Goal: Information Seeking & Learning: Learn about a topic

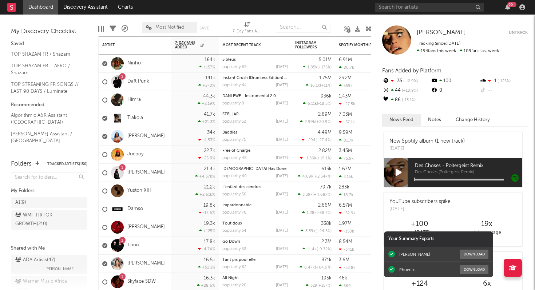
click at [508, 6] on div "99 +" at bounding box center [512, 4] width 9 height 5
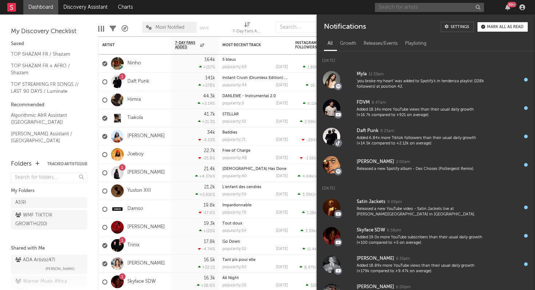
click at [398, 7] on input "text" at bounding box center [429, 7] width 109 height 9
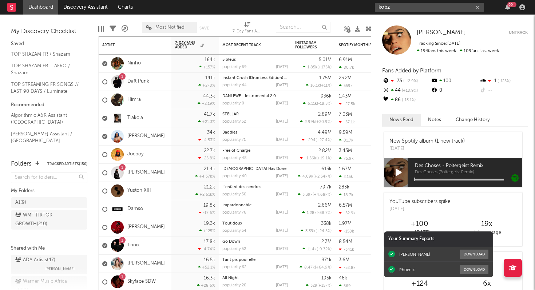
click at [402, 6] on input "kobz" at bounding box center [429, 7] width 109 height 9
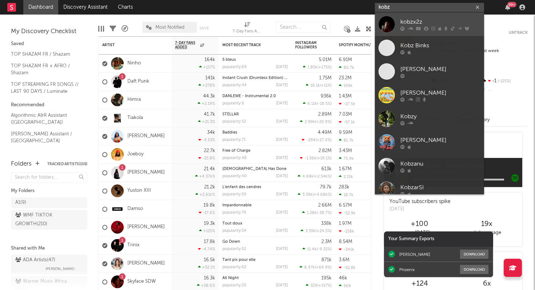
type input "kobz"
click at [412, 26] on icon at bounding box center [410, 28] width 5 height 4
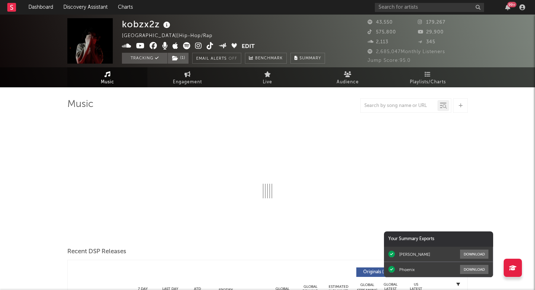
select select "6m"
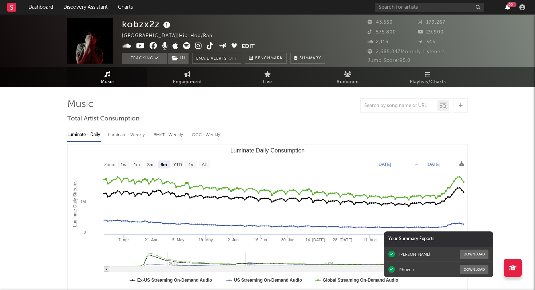
click at [508, 8] on icon "button" at bounding box center [507, 7] width 5 height 6
click at [511, 9] on div "99 +" at bounding box center [508, 7] width 11 height 6
click at [507, 8] on icon "button" at bounding box center [507, 7] width 5 height 6
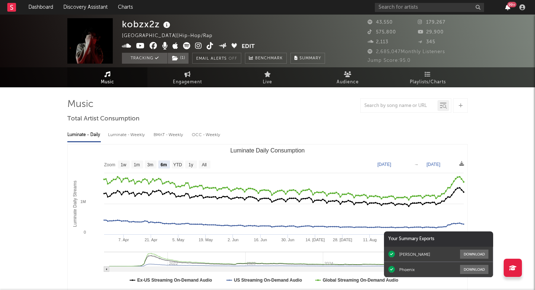
click at [508, 8] on icon "button" at bounding box center [507, 7] width 5 height 6
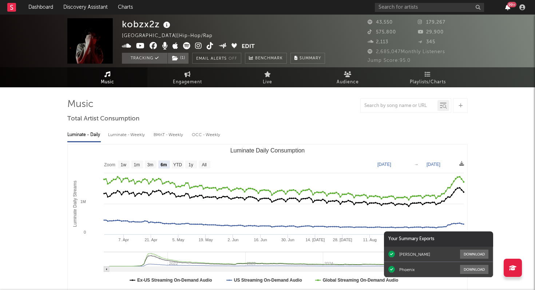
click at [510, 8] on div "99 +" at bounding box center [508, 7] width 11 height 6
click at [510, 8] on icon "button" at bounding box center [507, 7] width 5 height 6
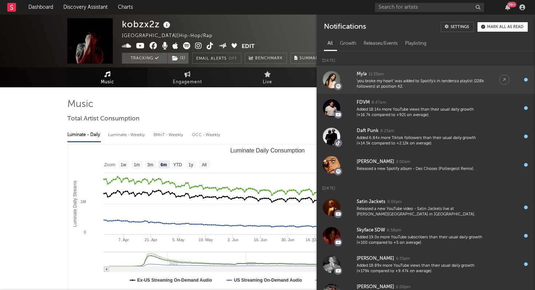
click at [406, 81] on div "'you broke my heart' was added to Spotify's in tendenza playlist (228k follower…" at bounding box center [421, 84] width 128 height 11
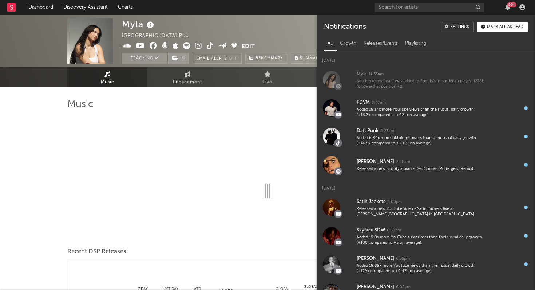
select select "6m"
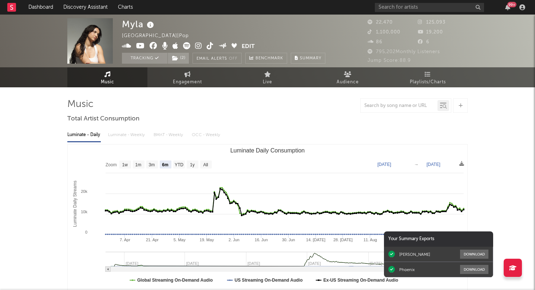
click at [434, 79] on span "Playlists/Charts" at bounding box center [428, 82] width 36 height 9
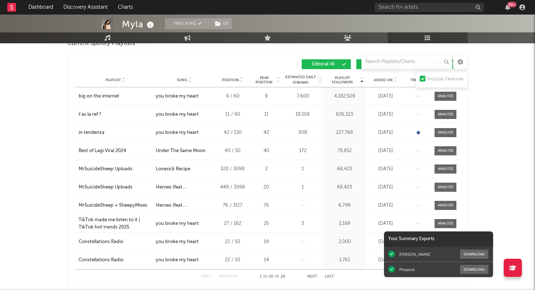
scroll to position [106, 0]
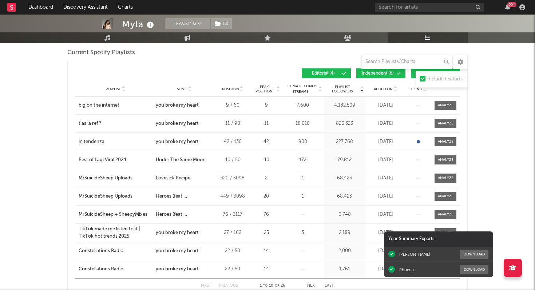
click at [379, 89] on span "Added On" at bounding box center [383, 89] width 19 height 4
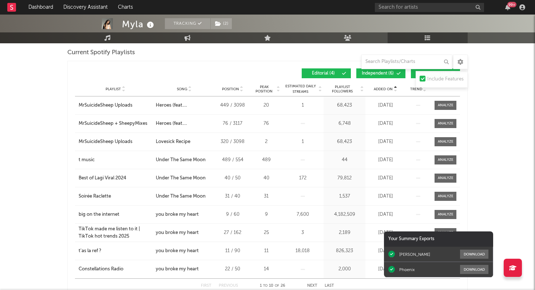
click at [379, 89] on span "Added On" at bounding box center [383, 89] width 19 height 4
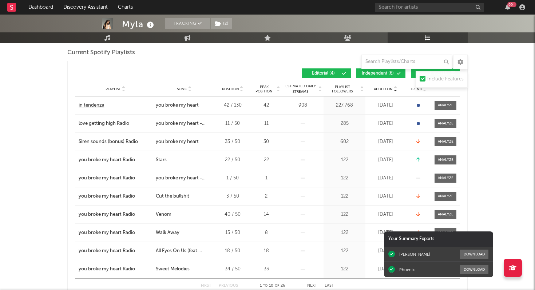
click at [90, 108] on div "in tendenza" at bounding box center [92, 105] width 26 height 7
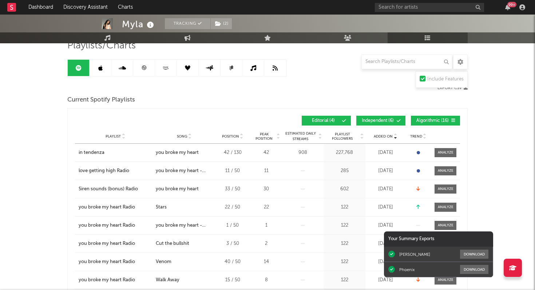
scroll to position [0, 0]
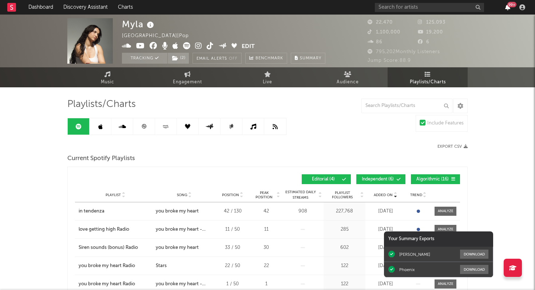
click at [510, 9] on icon "button" at bounding box center [507, 7] width 5 height 6
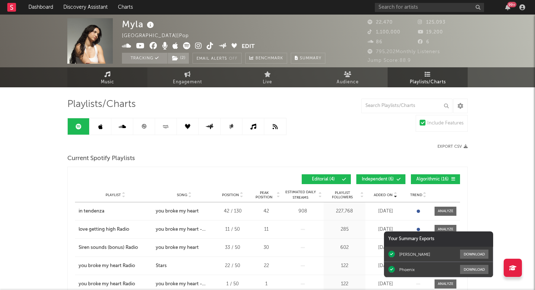
click at [108, 76] on icon at bounding box center [108, 74] width 6 height 6
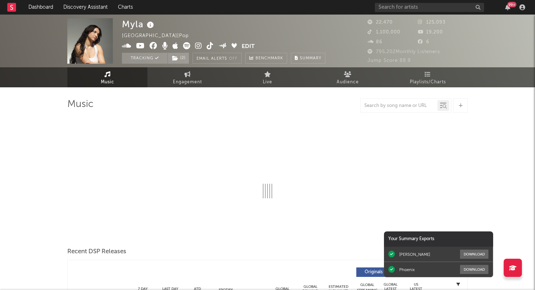
select select "6m"
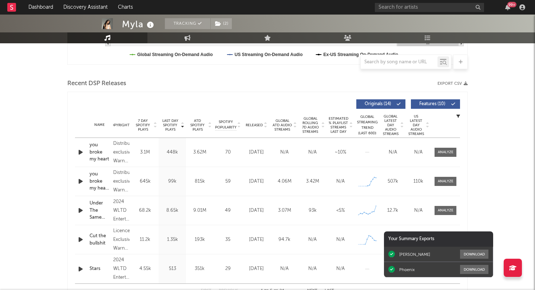
scroll to position [227, 0]
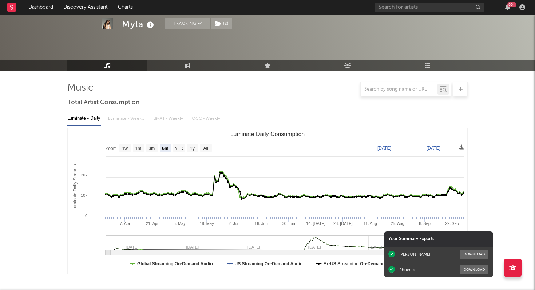
scroll to position [0, 0]
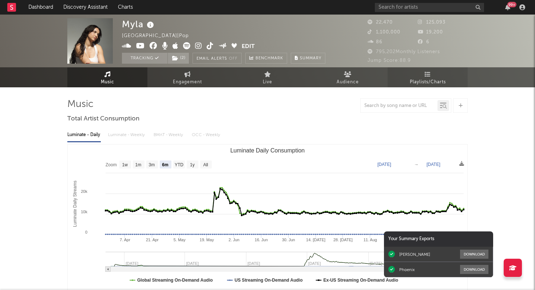
click at [438, 68] on link "Playlists/Charts" at bounding box center [428, 77] width 80 height 20
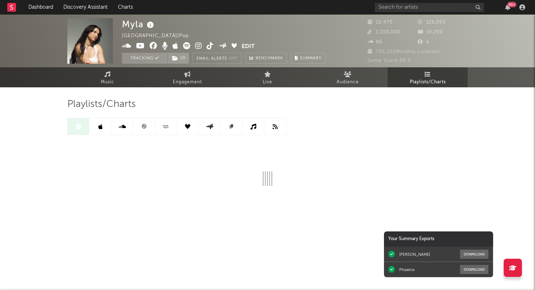
click at [146, 128] on icon at bounding box center [143, 126] width 5 height 5
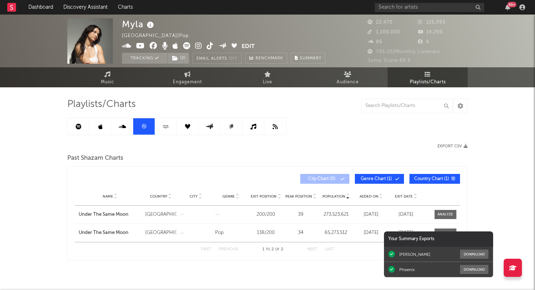
click at [472, 32] on div "[PERSON_NAME] France | Pop Edit Tracking ( 2 ) Email Alerts Off Benchmark Summa…" at bounding box center [267, 41] width 535 height 53
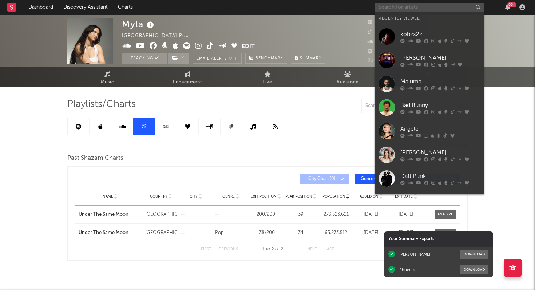
click at [446, 5] on input "text" at bounding box center [429, 7] width 109 height 9
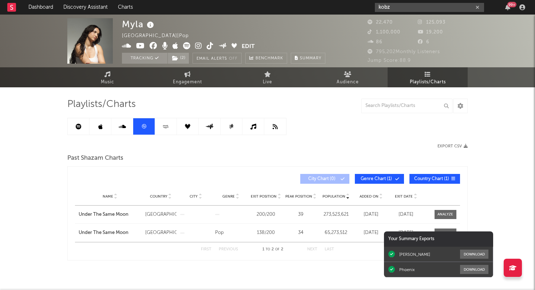
type input "kobz"
click at [483, 23] on div "[PERSON_NAME] France | Pop Edit Tracking ( 2 ) Email Alerts Off Benchmark Summa…" at bounding box center [267, 41] width 535 height 53
click at [449, 8] on input "kobz" at bounding box center [429, 7] width 109 height 9
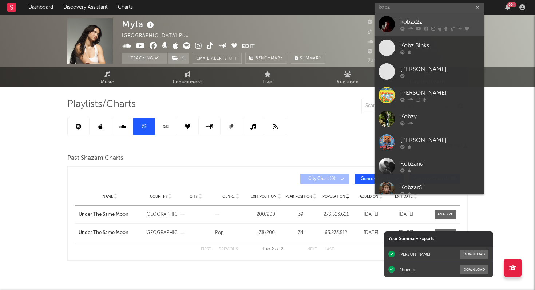
click at [449, 31] on link "kobzx2z" at bounding box center [429, 24] width 109 height 24
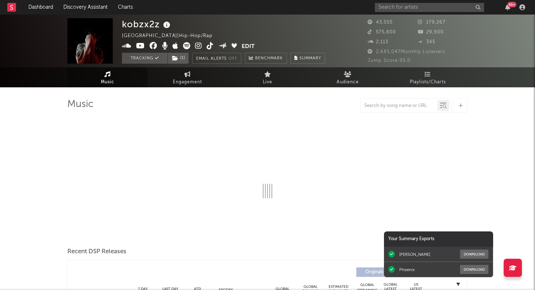
select select "6m"
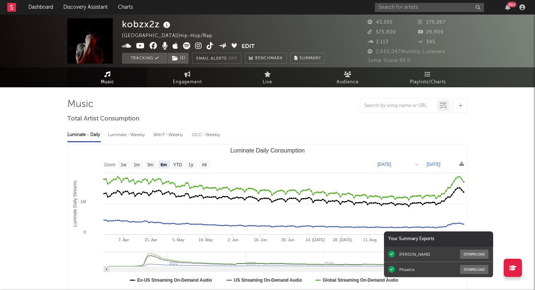
select select "6m"
click at [431, 74] on link "Playlists/Charts" at bounding box center [428, 77] width 80 height 20
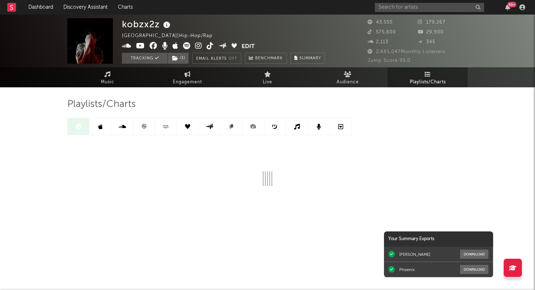
click at [145, 127] on icon at bounding box center [143, 126] width 5 height 5
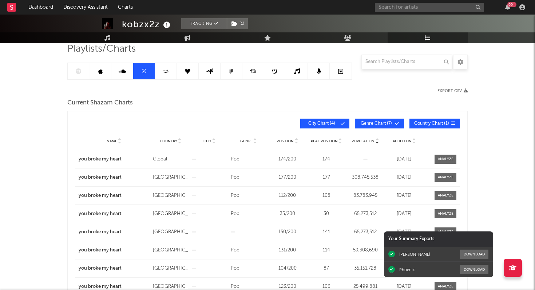
scroll to position [57, 0]
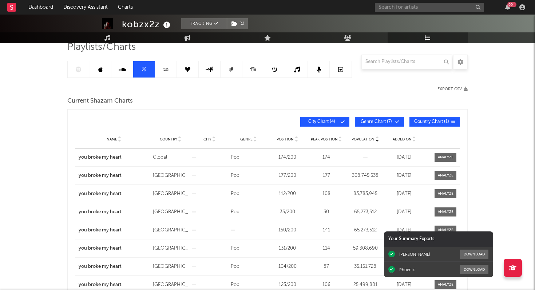
click at [405, 140] on span "Added On" at bounding box center [402, 139] width 19 height 4
click at [433, 121] on span "Country Chart ( 1 )" at bounding box center [431, 122] width 35 height 4
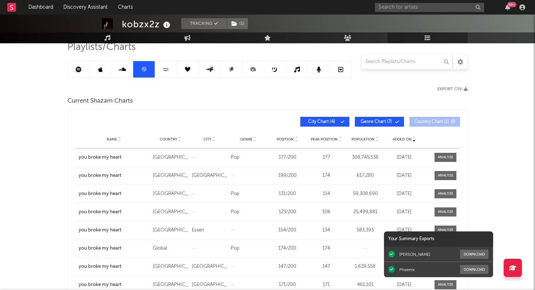
click at [336, 120] on span "City Chart ( 4 )" at bounding box center [322, 122] width 34 height 4
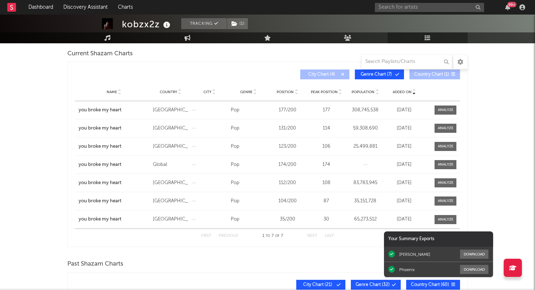
scroll to position [104, 0]
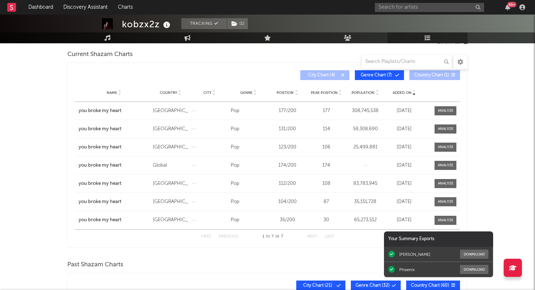
click at [428, 77] on span "Country Chart ( 1 )" at bounding box center [431, 75] width 35 height 4
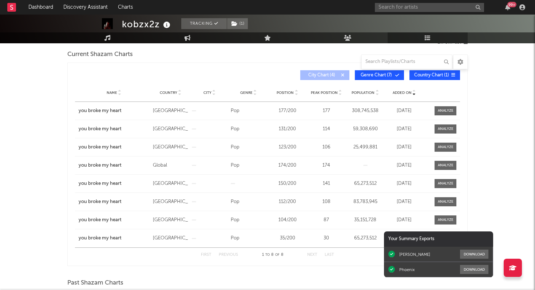
click at [422, 77] on span "Country Chart ( 1 )" at bounding box center [431, 75] width 35 height 4
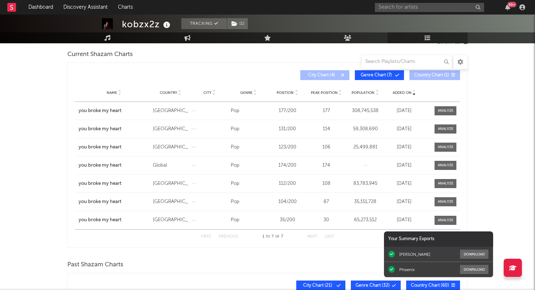
click at [366, 93] on span "Population" at bounding box center [363, 93] width 23 height 4
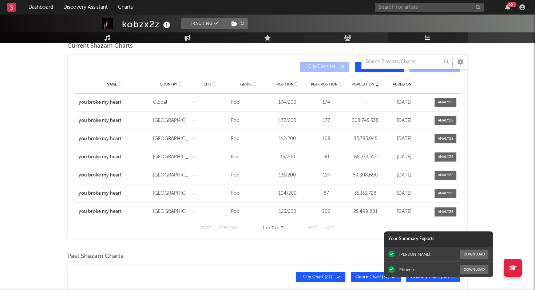
scroll to position [110, 0]
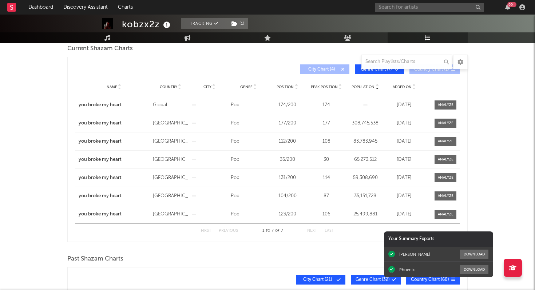
click at [499, 58] on div "kobzx2z Tracking ( 1 ) [GEOGRAPHIC_DATA] | Hip-Hop/Rap Edit Tracking ( 1 ) Emai…" at bounding box center [267, 228] width 535 height 646
click at [470, 41] on div "Music Engagement Live Audience Playlists/Charts" at bounding box center [267, 37] width 535 height 11
click at [485, 48] on div "kobzx2z Tracking ( 1 ) [GEOGRAPHIC_DATA] | Hip-Hop/Rap Edit Tracking ( 1 ) Emai…" at bounding box center [267, 228] width 535 height 646
click at [59, 67] on div "kobzx2z Tracking ( 1 ) [GEOGRAPHIC_DATA] | Hip-Hop/Rap Edit Tracking ( 1 ) Emai…" at bounding box center [267, 228] width 535 height 646
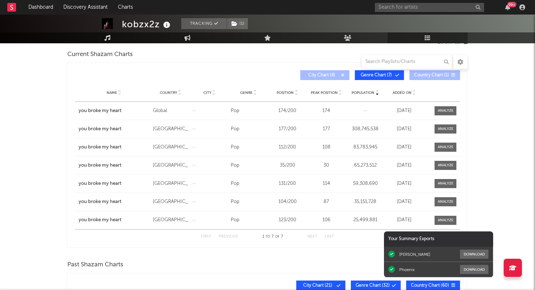
scroll to position [104, 0]
